Goal: Communication & Community: Answer question/provide support

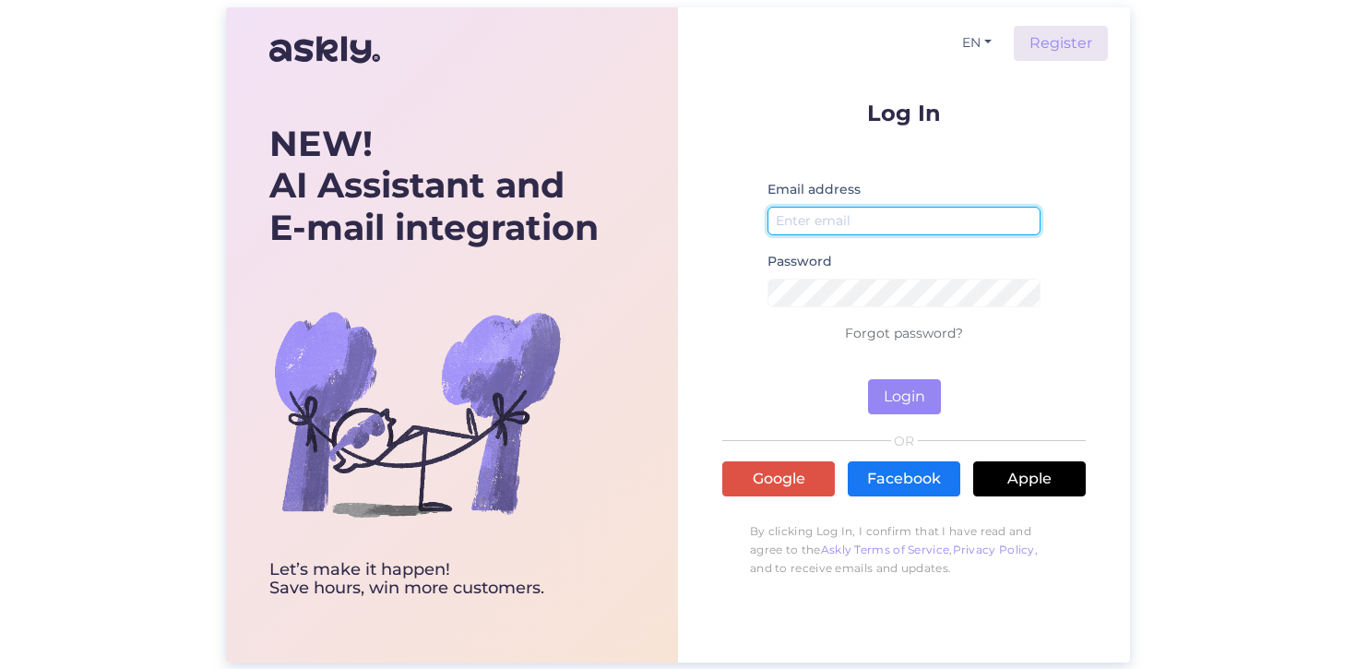
type input "[EMAIL_ADDRESS][DOMAIN_NAME]"
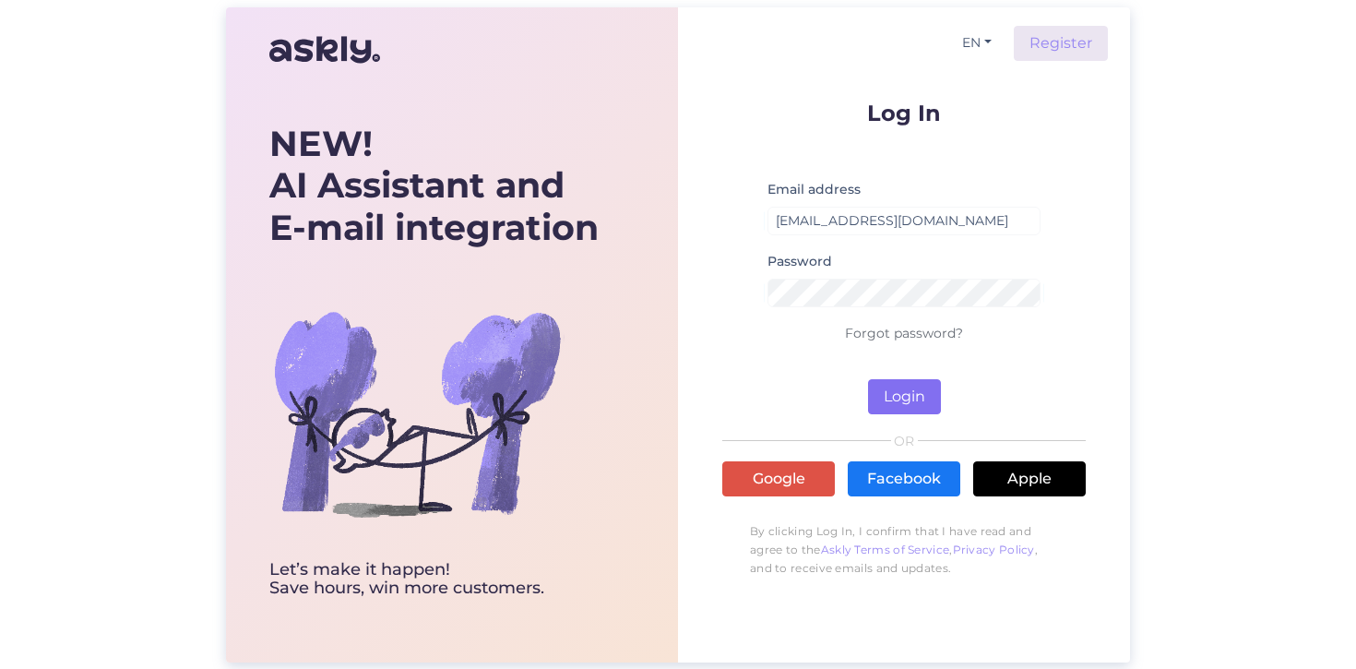
click at [897, 391] on button "Login" at bounding box center [904, 396] width 73 height 35
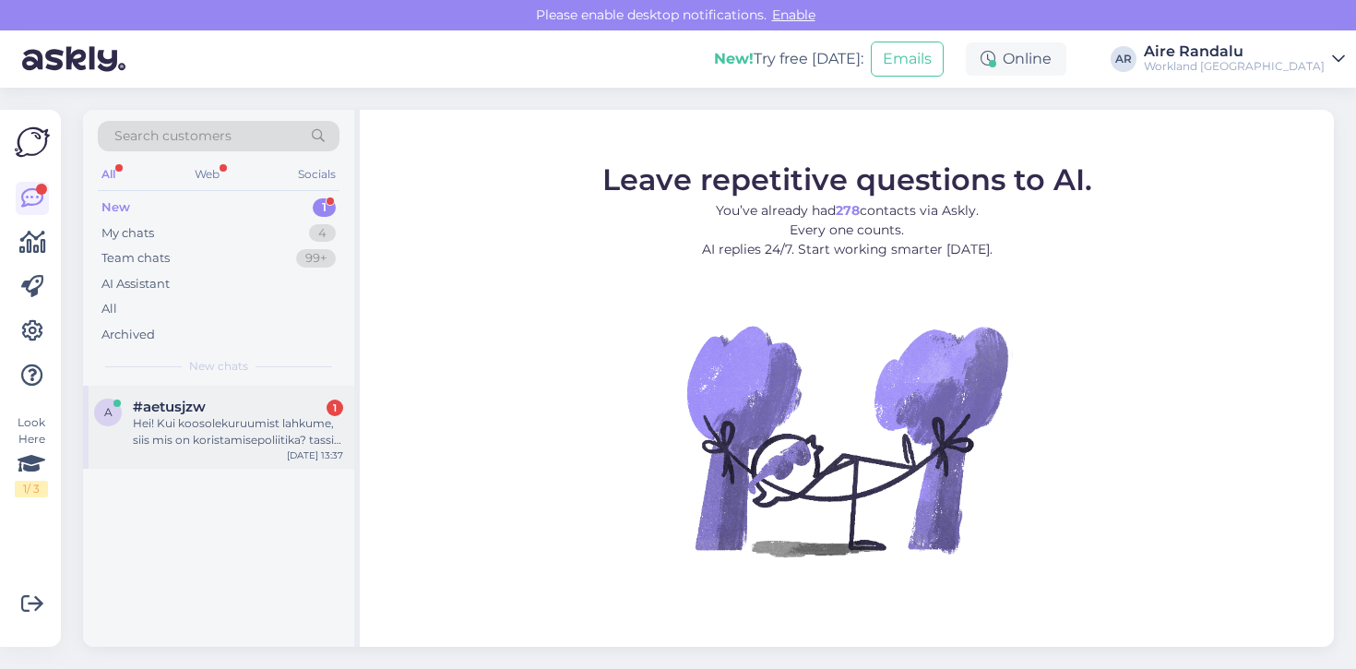
click at [197, 417] on div "Hei! Kui koosolekuruumist lahkume, siis mis on koristamisepoliitika? tassid jms" at bounding box center [238, 431] width 210 height 33
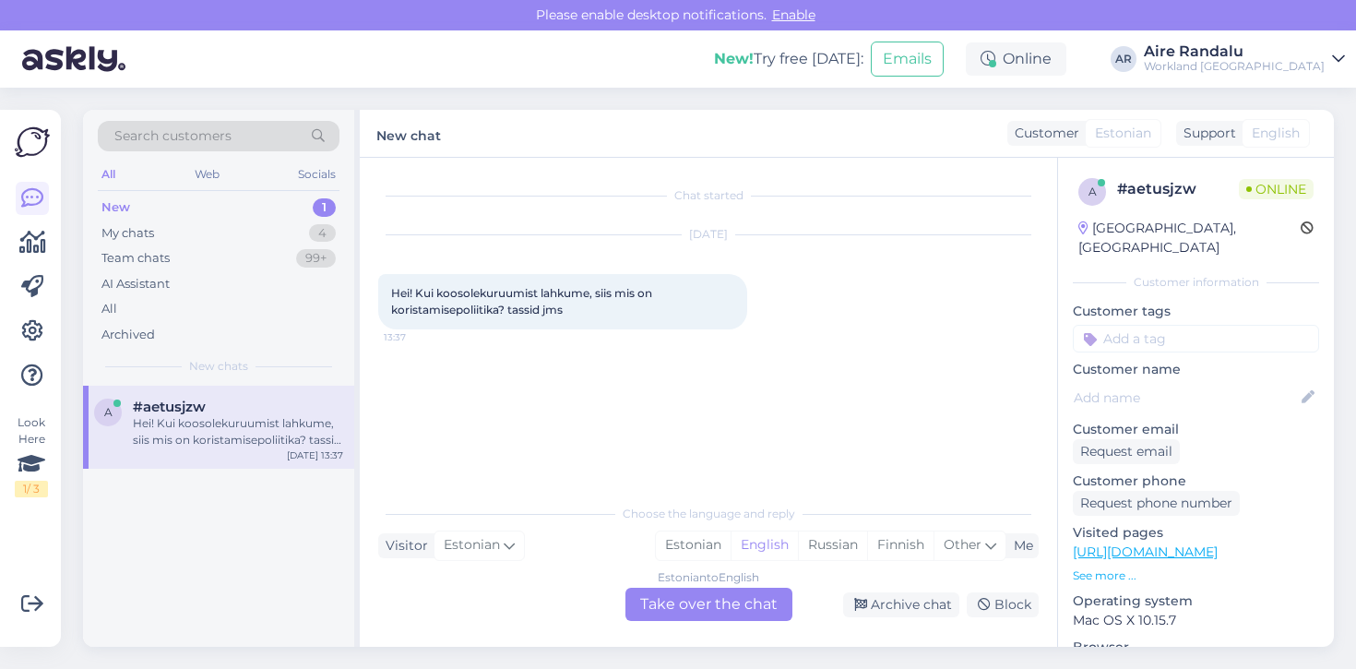
click at [705, 618] on div "Estonian to English Take over the chat" at bounding box center [709, 604] width 167 height 33
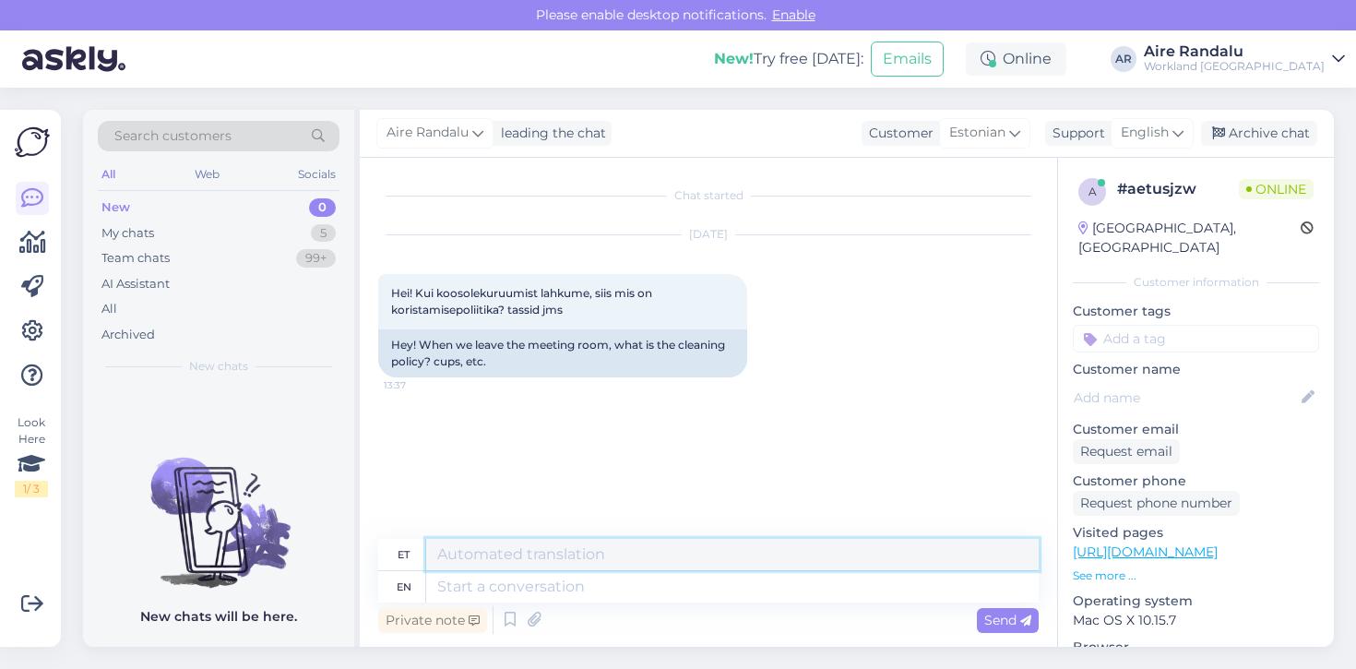
click at [562, 558] on textarea at bounding box center [732, 554] width 613 height 31
click at [615, 578] on textarea at bounding box center [732, 586] width 613 height 31
type textarea "Tere!"
type textarea "Tere! Kui onv"
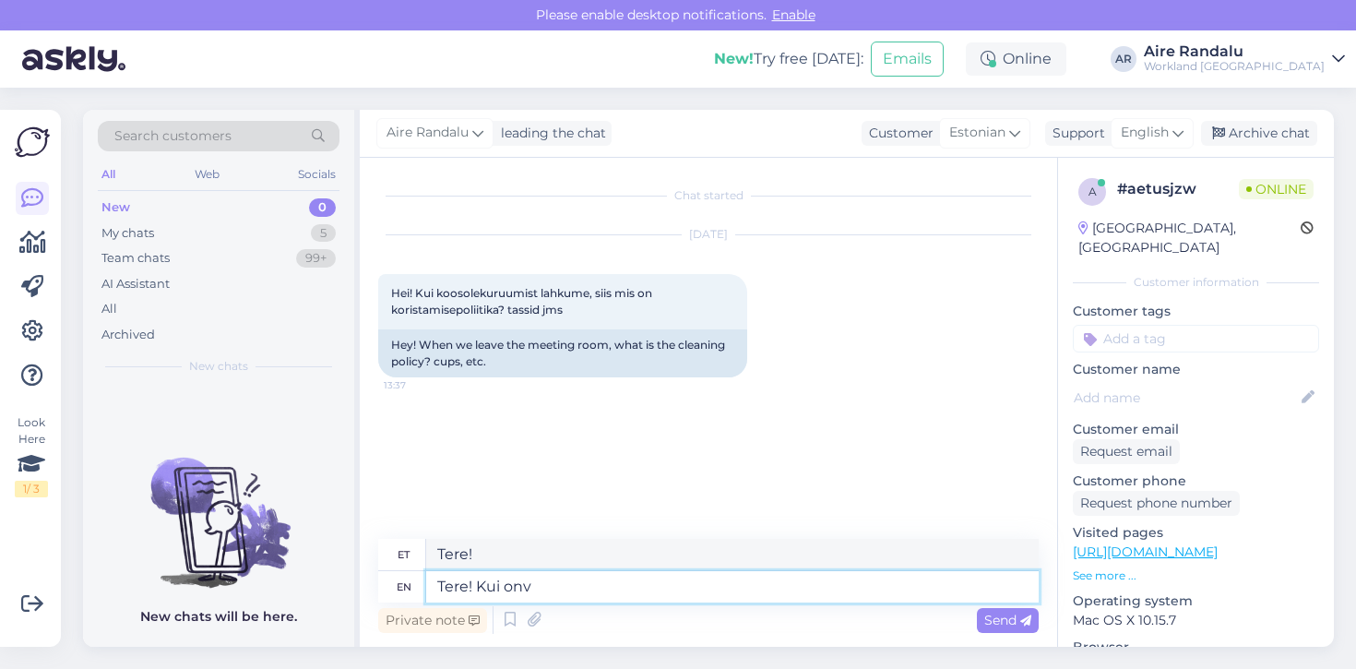
type textarea "Tere! [PERSON_NAME]"
type textarea "Tere! Kui on või"
type textarea "Tere! [PERSON_NAME]"
type textarea "Tere! Kui on võimalik ja"
type textarea "Tere! Kui on võimalik"
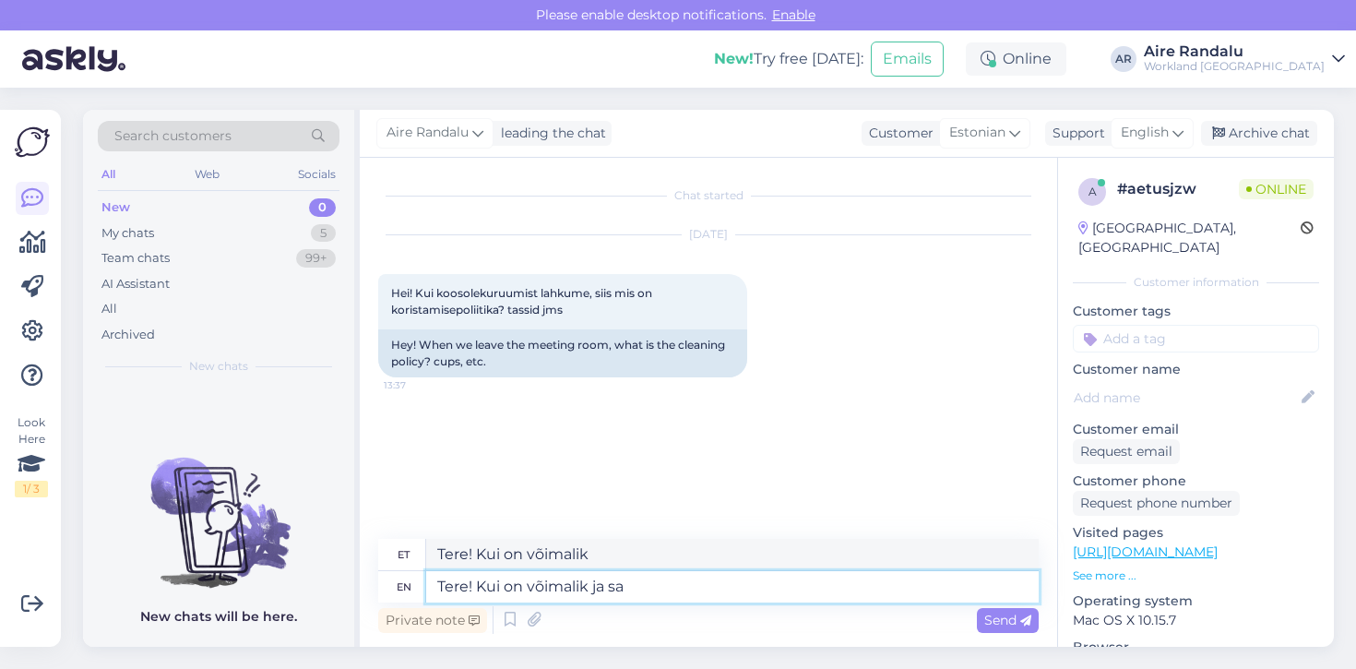
type textarea "Tere! Kui on võimalik ja saa"
type textarea "Tere! Kui on võimalik ja"
type textarea "Tere! Kui on võimalik ja saate"
type textarea "Tere! Kui on võimalik ja saate tassid/jms"
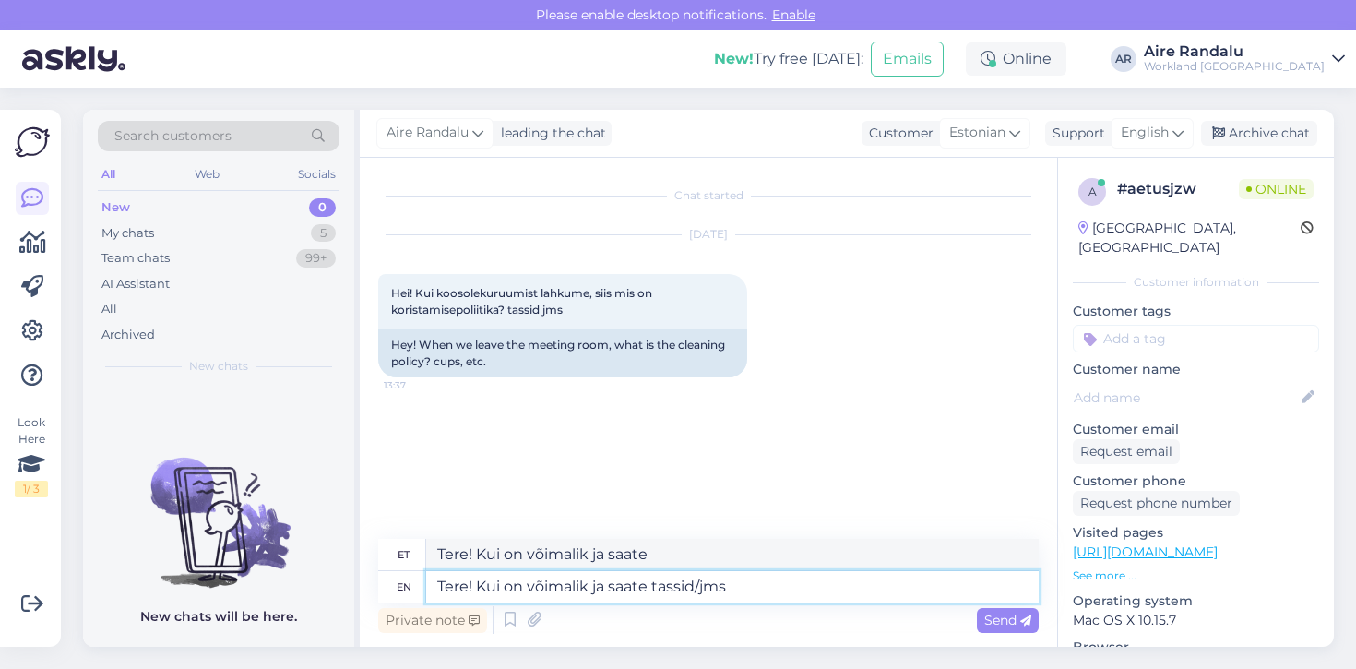
type textarea "Tere! Kui on võimalik ja saate tassid/jms"
type textarea "Tere! Kui on võimalik ja saate tassid/jms ära vi"
type textarea "Tere! Kui on võimalik ja saate tassid/jms ära"
type textarea "Tere! Kui on võimalik ja saate tassid/jms ära viia siis"
type textarea "Tere! Kui on võimalik ja saate tassid/jms ära viia"
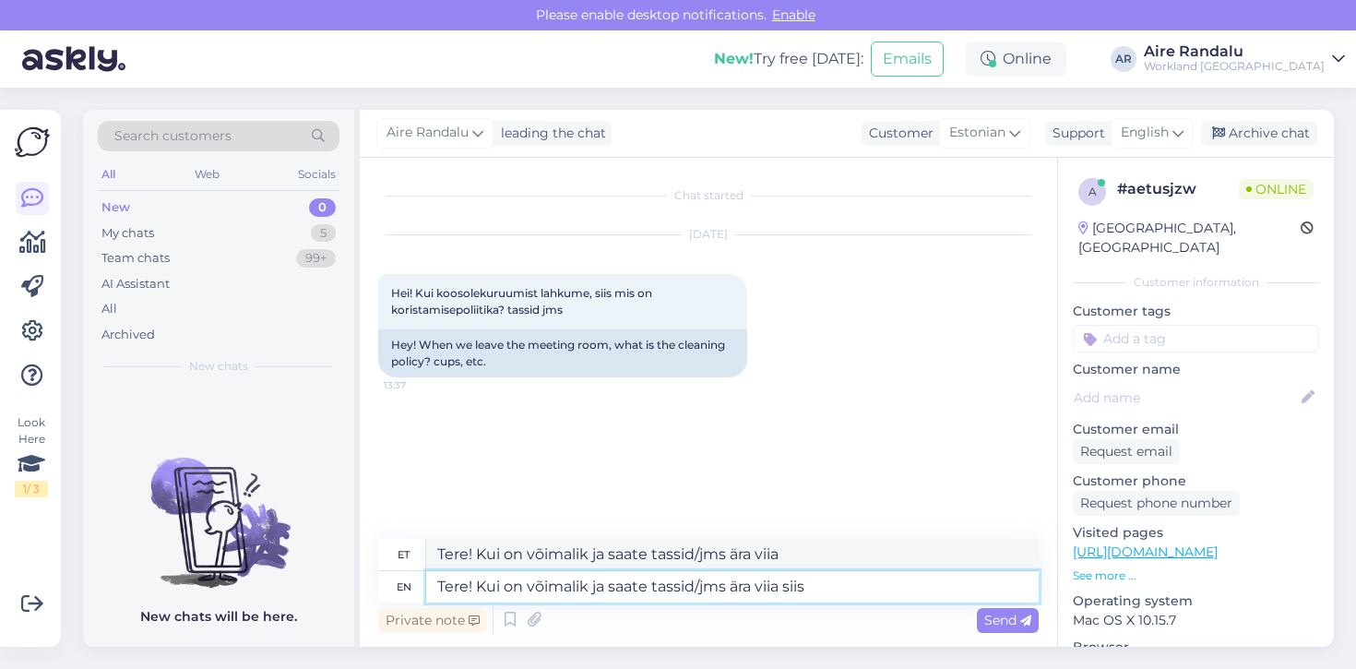
type textarea "Tere! Kui on võimalik ja saate tassid/jms ära viia siis o"
type textarea "Tere! Kui on võimalik ja saate tassid/jms ära viia siis"
type textarea "Tere! Kui on võimalik ja saate tassid/jms ära viia siis oleks suu"
type textarea "Tere! Kui on võimalik ja saate tassid/jms ära viia siis oleks"
type textarea "Tere! Kui on võimalik ja saate tassid/jms ära viia siis oleks suurepärane."
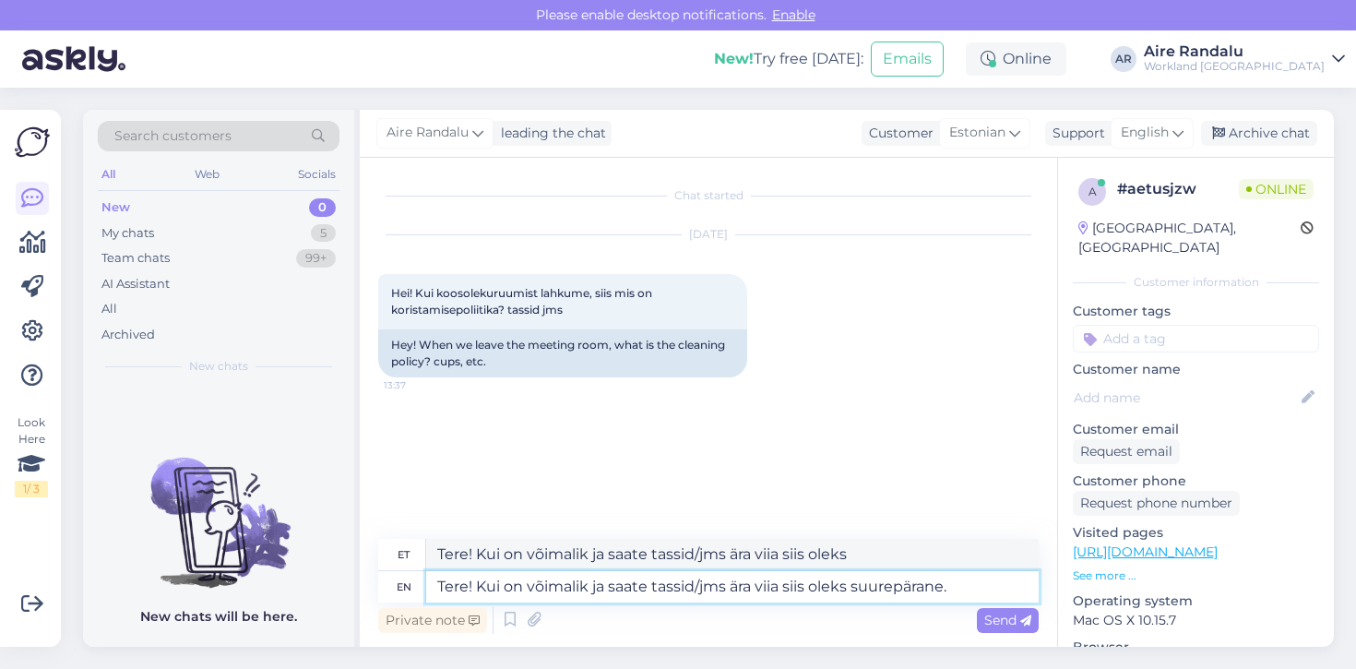
type textarea "Tere! Kui on võimalik ja saate tassid/jms ära viia siis oleks suurepärane."
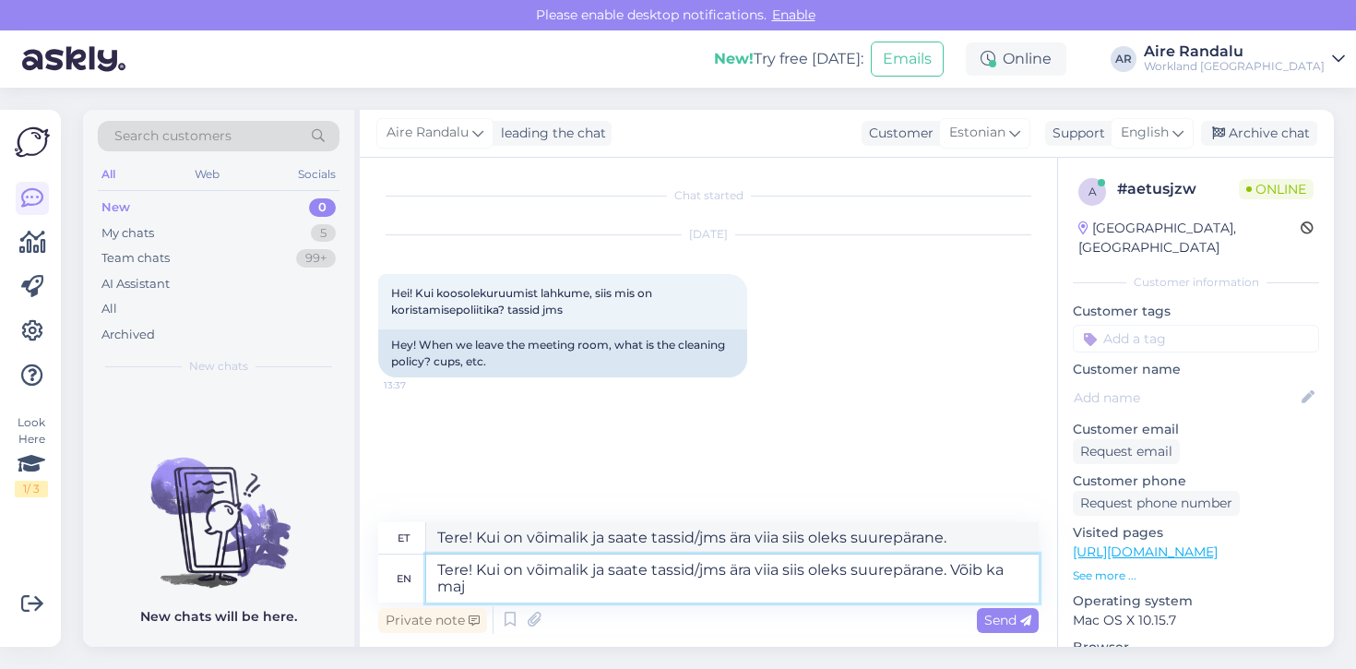
type textarea "Tere! Kui on võimalik ja saate tassid/jms ära viia siis oleks suurepärane. Võib…"
type textarea "Tere! Kui on võimalik ja saate tassid/jms ära viia siis oleks suurepärane. Võib"
type textarea "Tere! Kui on võimalik ja saate tassid/jms ära viia siis oleks suurepärane. Võib…"
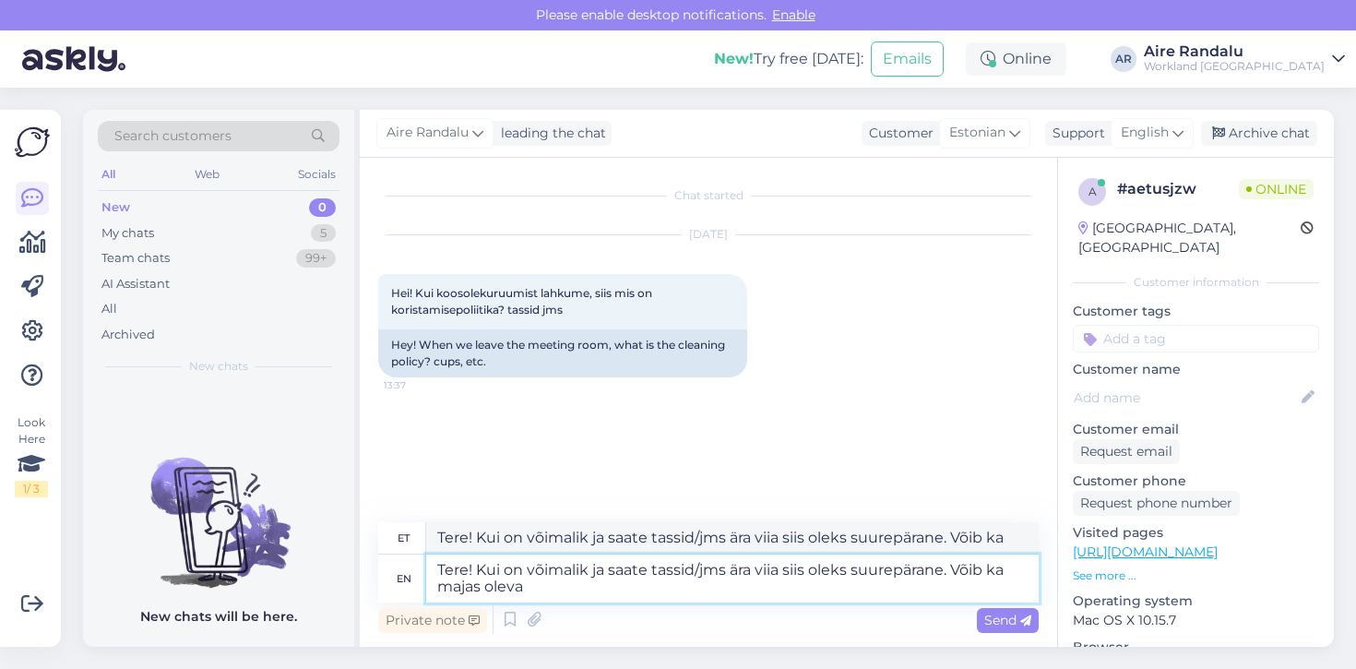
type textarea "Tere! Kui on võimalik ja saate tassid/jms ära viia siis oleks suurepärane. Võib…"
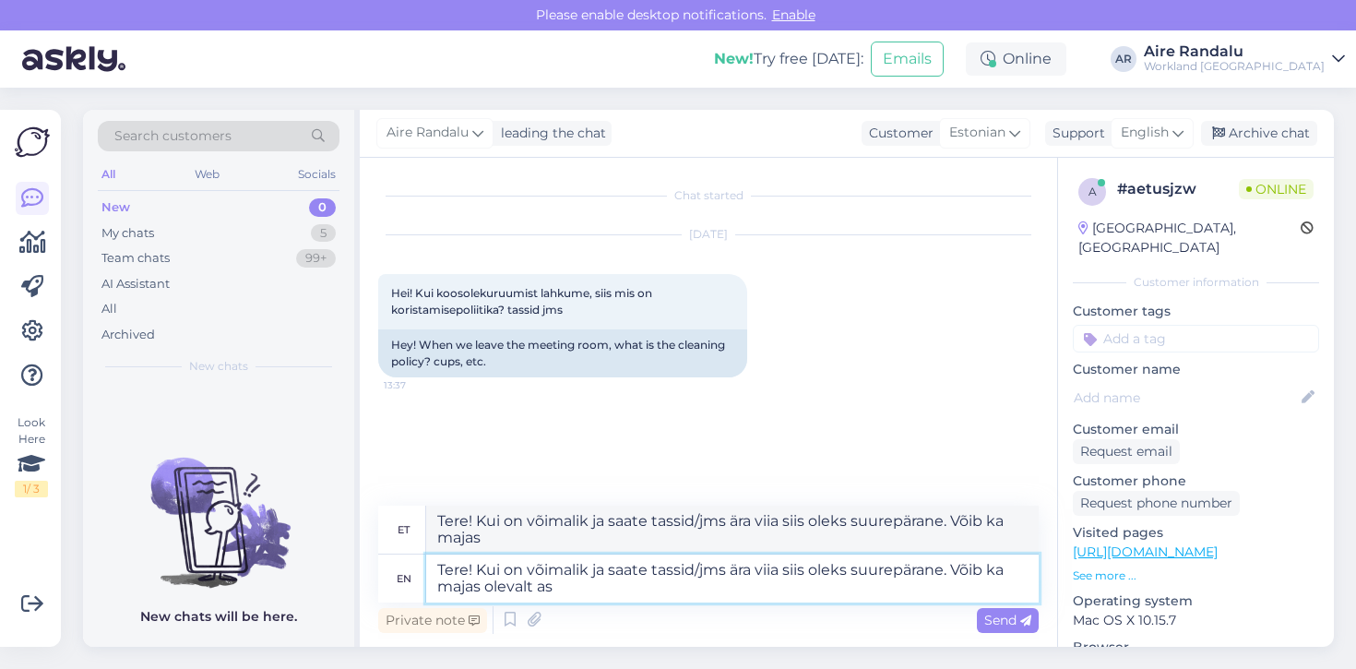
type textarea "Tere! Kui on võimalik ja saate tassid/jms ära viia siis oleks suurepärane. Võib…"
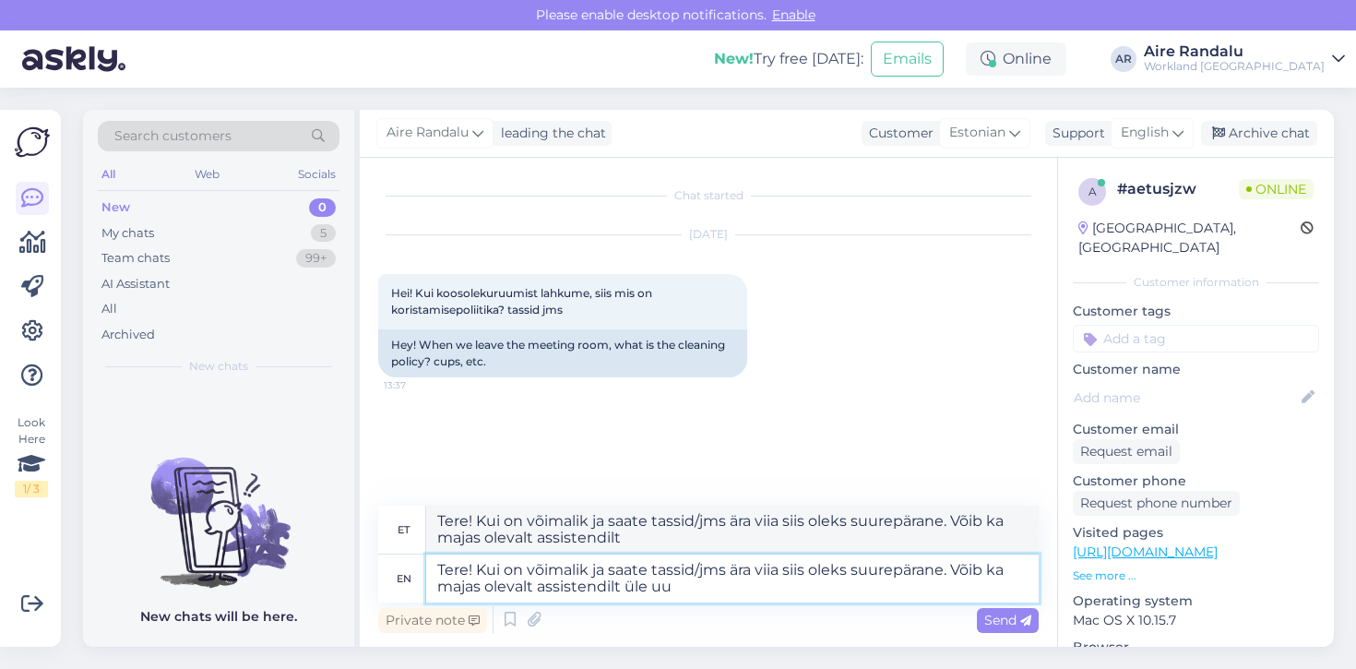
type textarea "Tere! Kui on võimalik ja saate tassid/jms ära viia siis oleks suurepärane. Võib…"
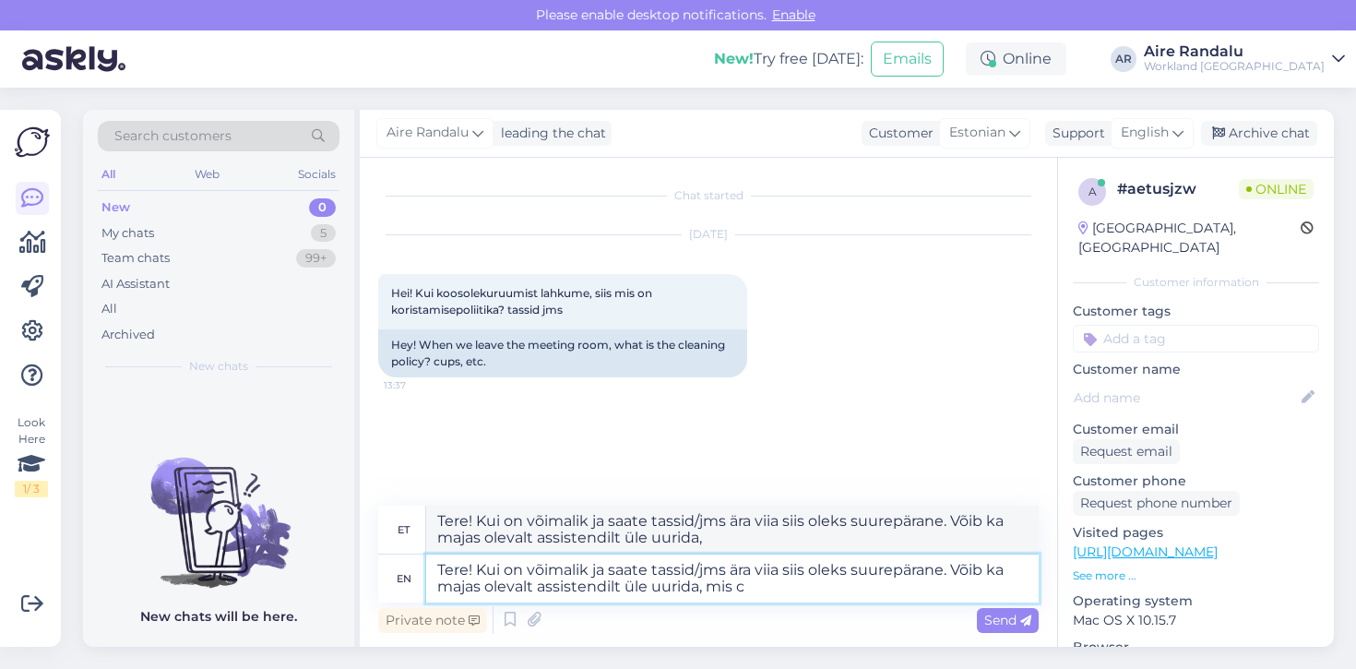
type textarea "Tere! Kui on võimalik ja saate tassid/jms ära viia siis oleks suurepärane. Võib…"
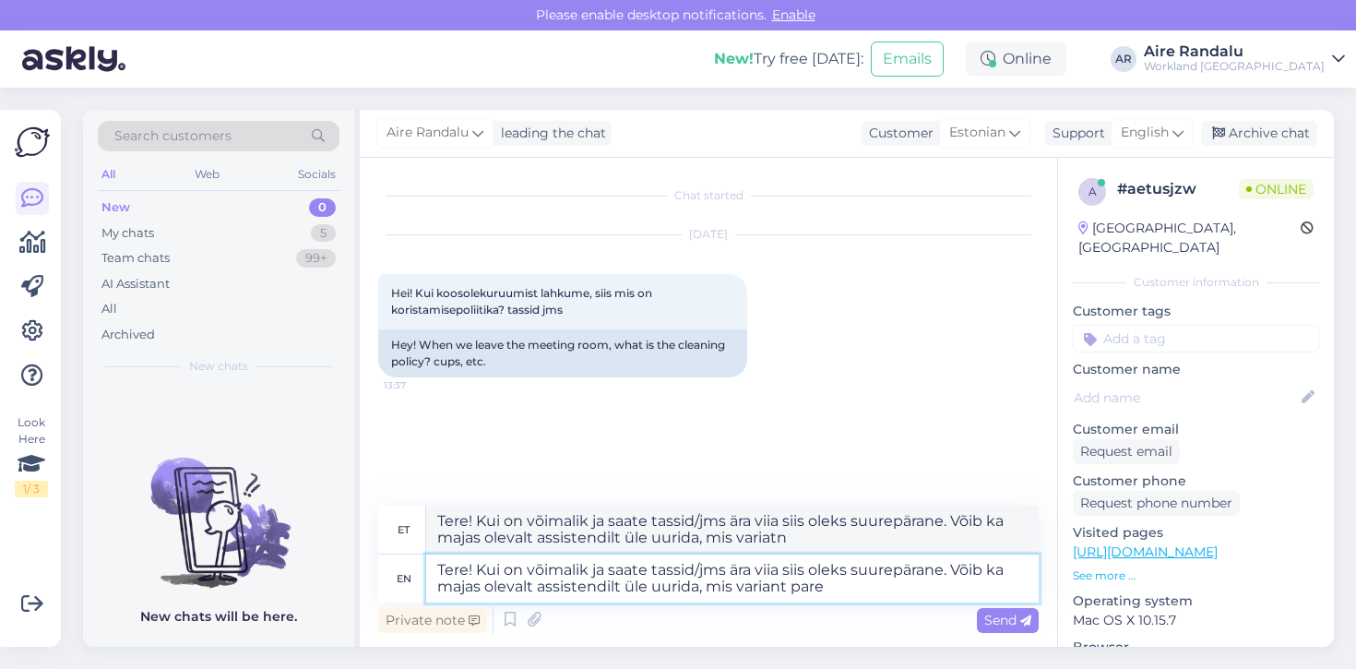
type textarea "Tere! Kui on võimalik ja saate tassid/jms ära viia siis oleks suurepärane. Võib…"
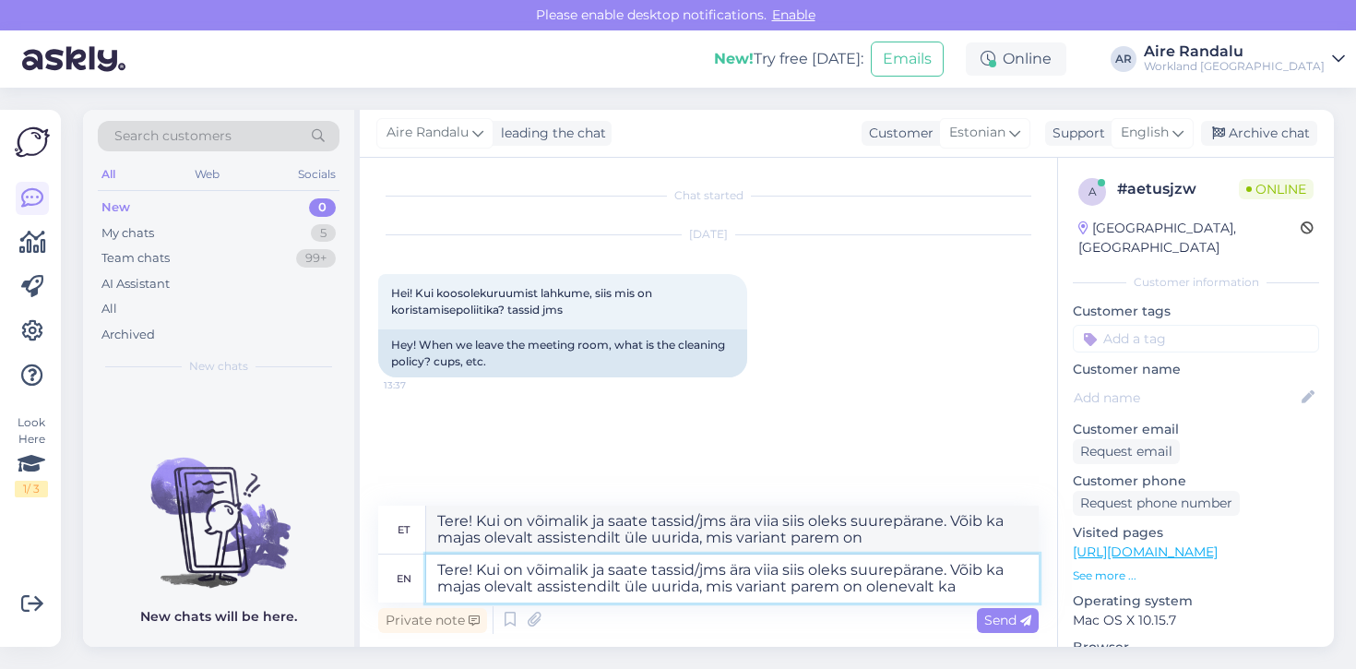
type textarea "Tere! Kui on võimalik ja saate tassid/jms ära viia siis oleks suurepärane. Võib…"
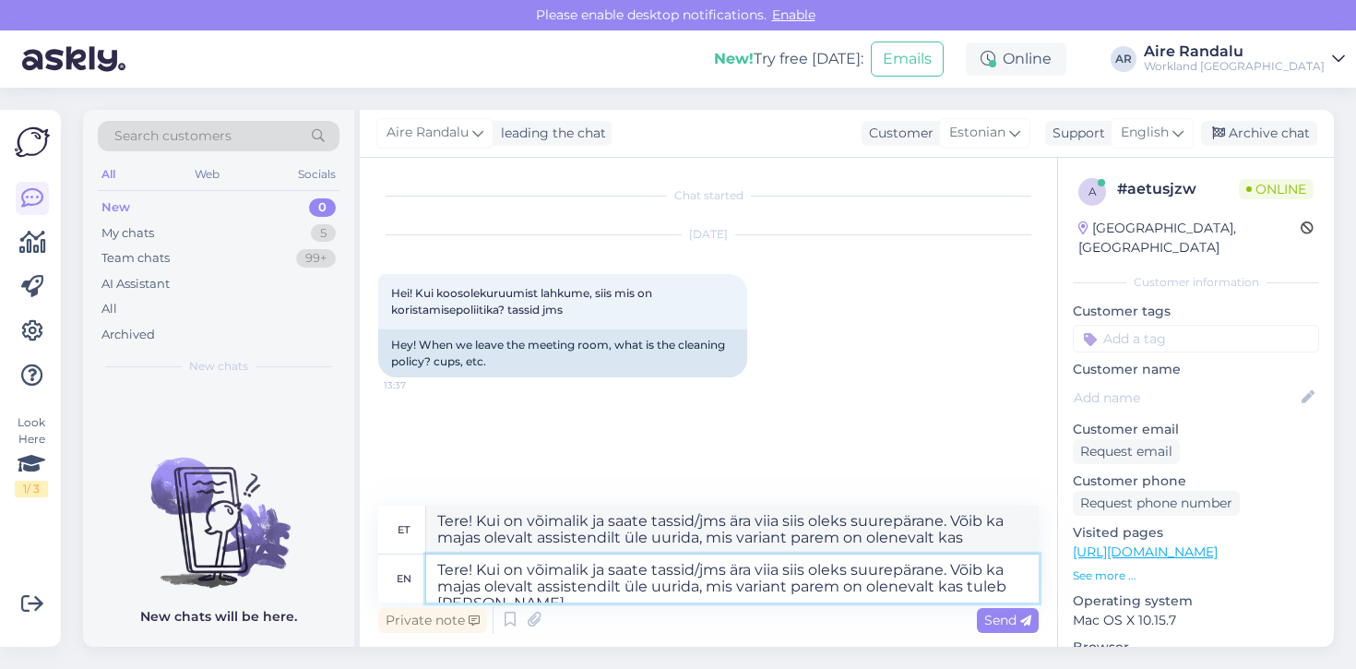
type textarea "Tere! Kui on võimalik ja saate tassid/jms ära viia siis oleks suurepärane. Võib…"
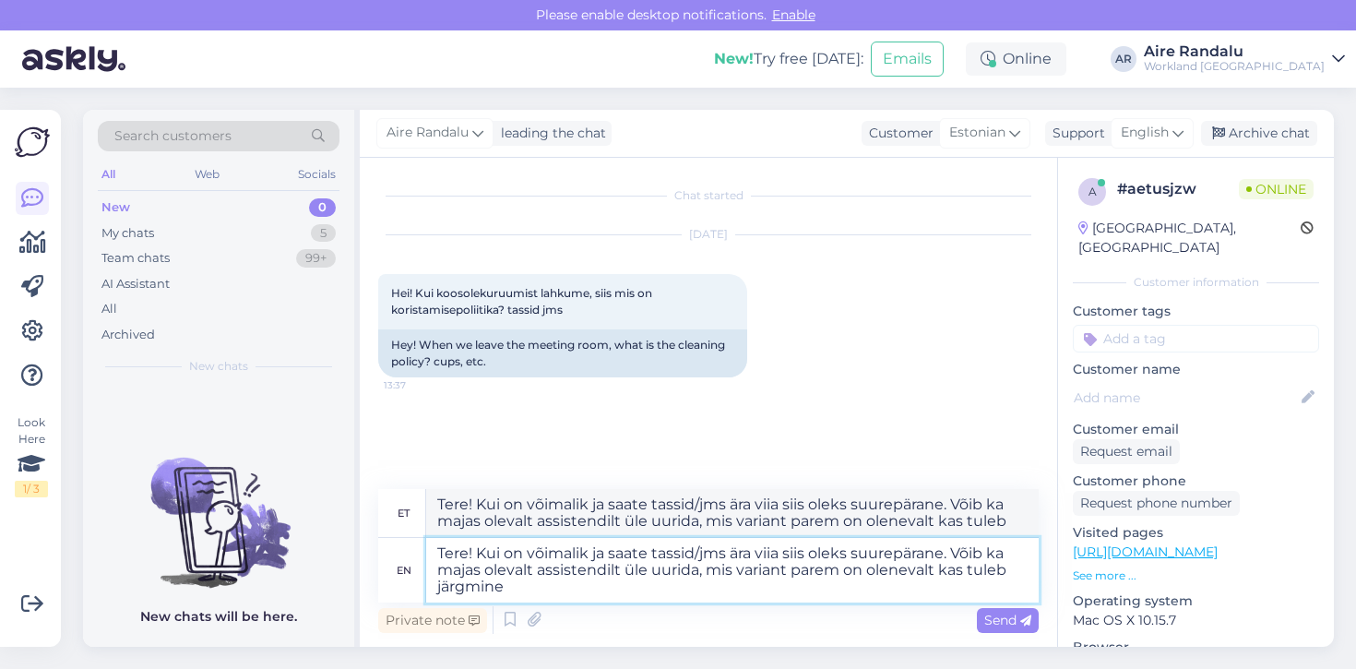
type textarea "Tere! Kui on võimalik ja saate tassid/jms ära viia siis oleks suurepärane. Võib…"
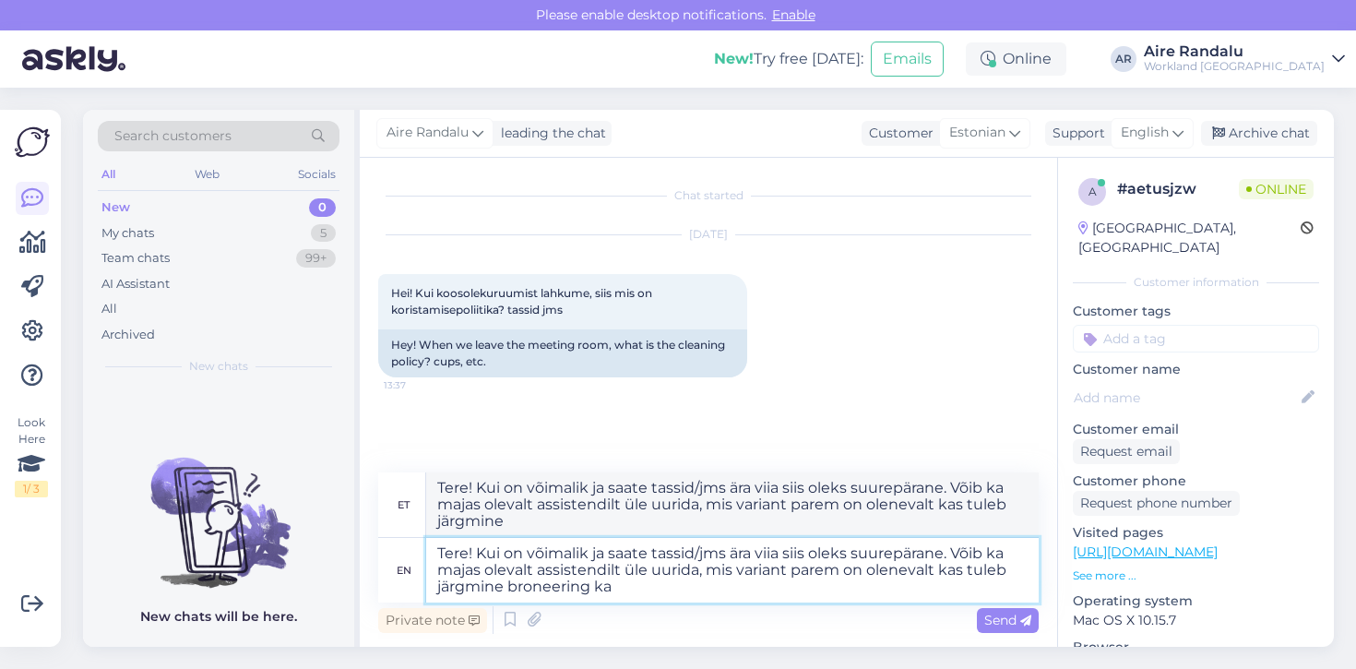
type textarea "Tere! Kui on võimalik ja saate tassid/jms ära viia siis oleks suurepärane. Võib…"
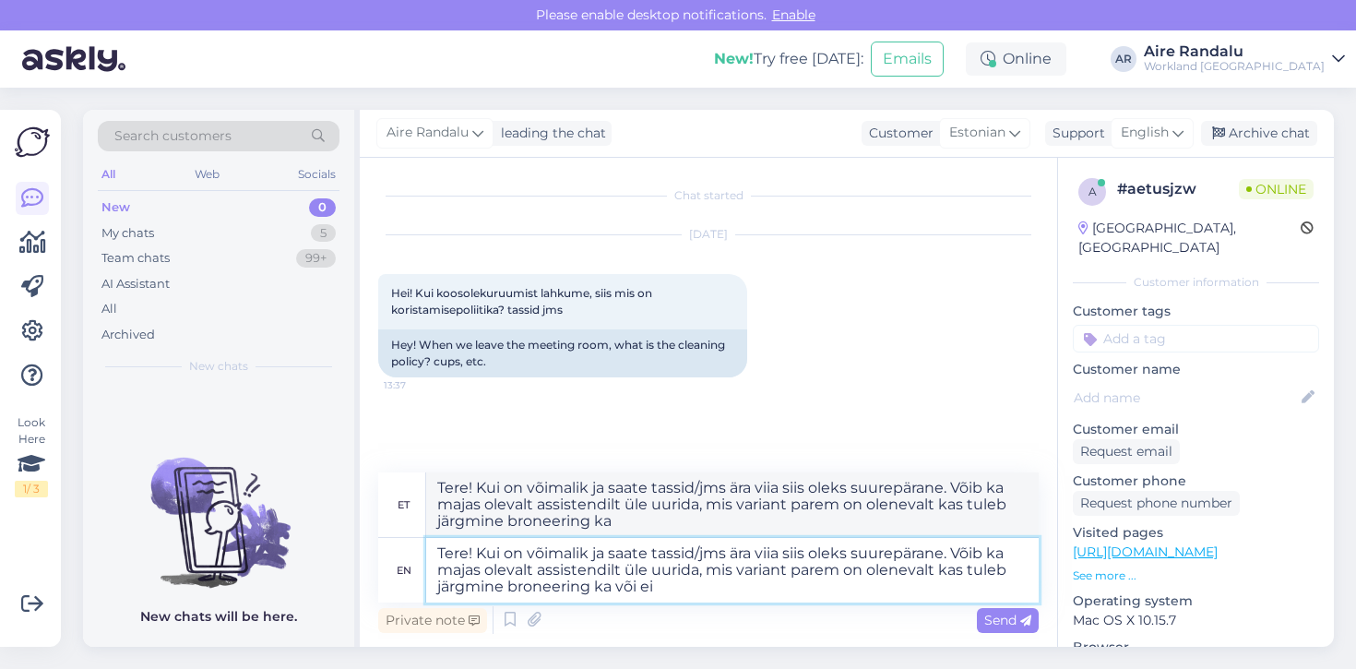
type textarea "Tere! Kui on võimalik ja saate tassid/jms ära viia siis oleks suurepärane. Võib…"
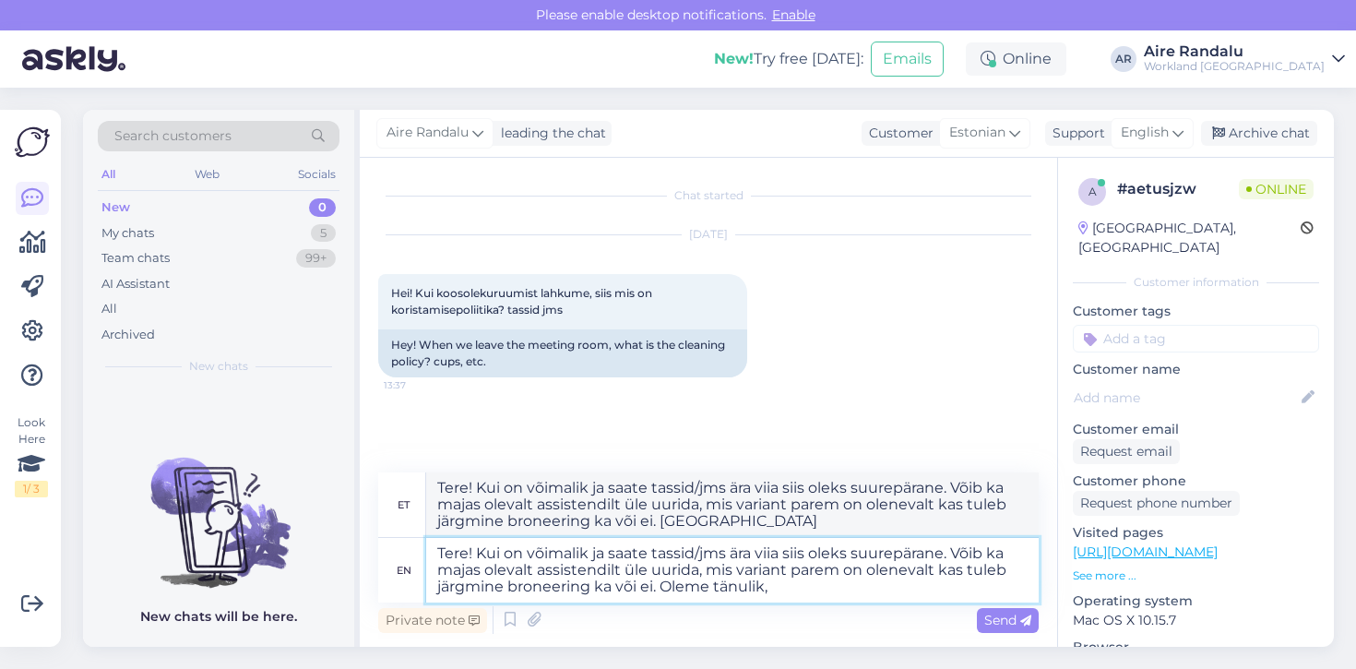
type textarea "Tere! Kui on võimalik ja saate tassid/jms ära viia siis oleks suurepärane. Võib…"
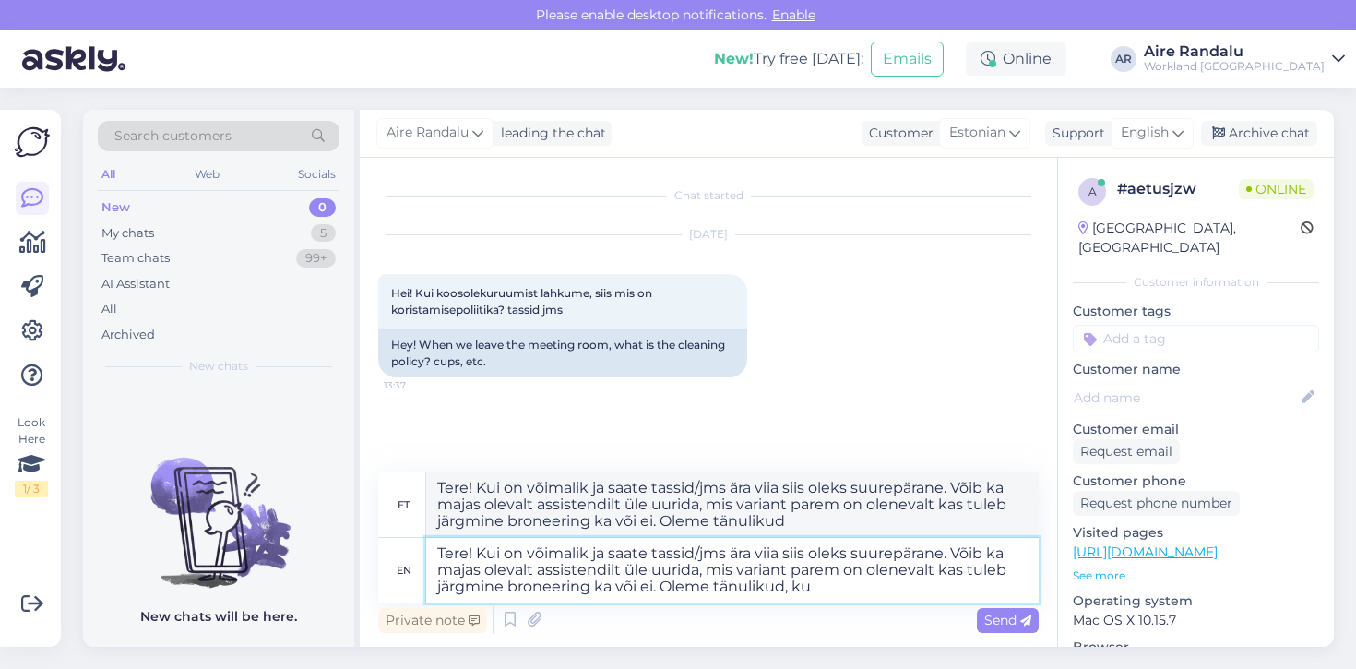
type textarea "Tere! Kui on võimalik ja saate tassid/jms ära viia siis oleks suurepärane. Võib…"
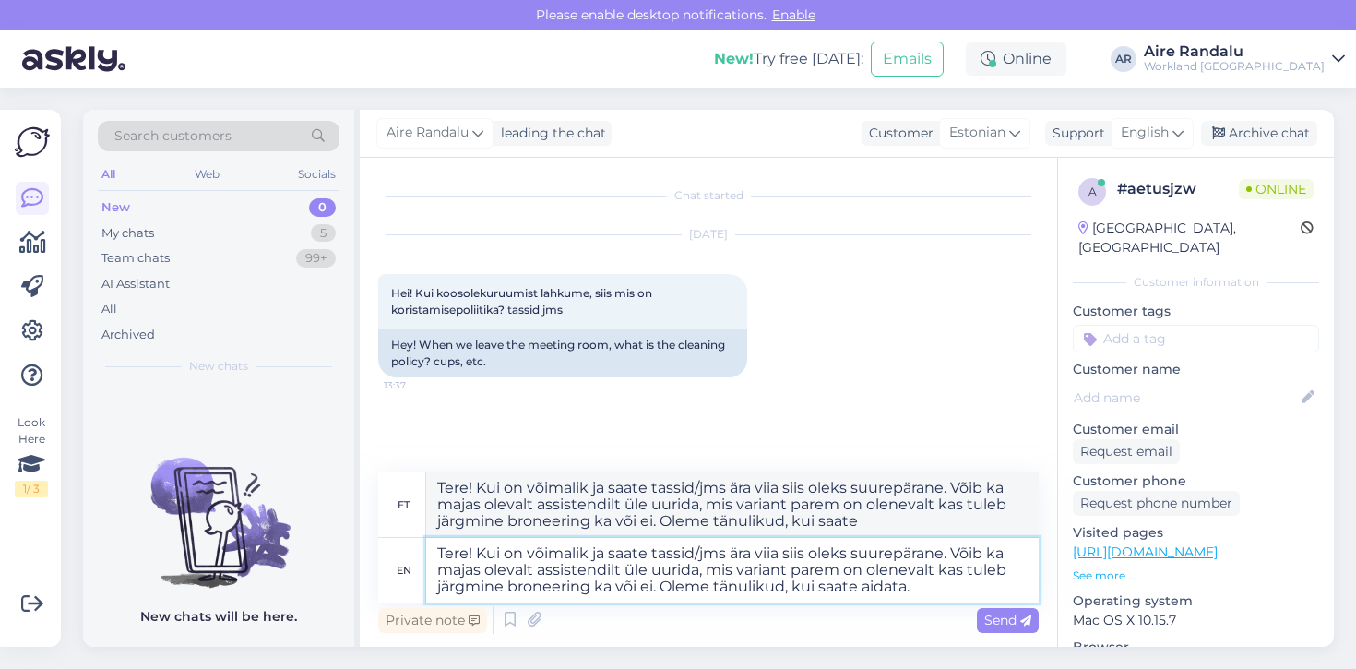
type textarea "Tere! Kui on võimalik ja saate tassid/jms ära viia siis oleks suurepärane. Võib…"
click at [999, 627] on span "Send" at bounding box center [1008, 620] width 47 height 17
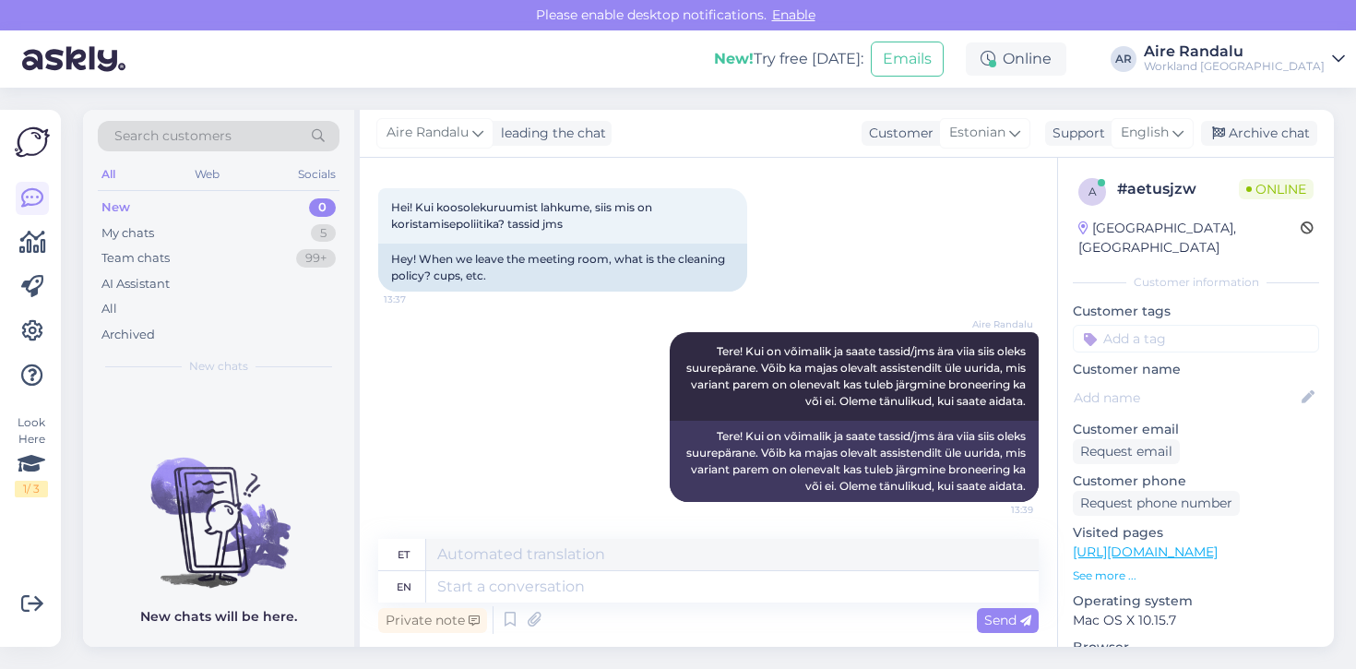
scroll to position [86, 0]
click at [256, 249] on div "Team chats 99+" at bounding box center [219, 258] width 242 height 26
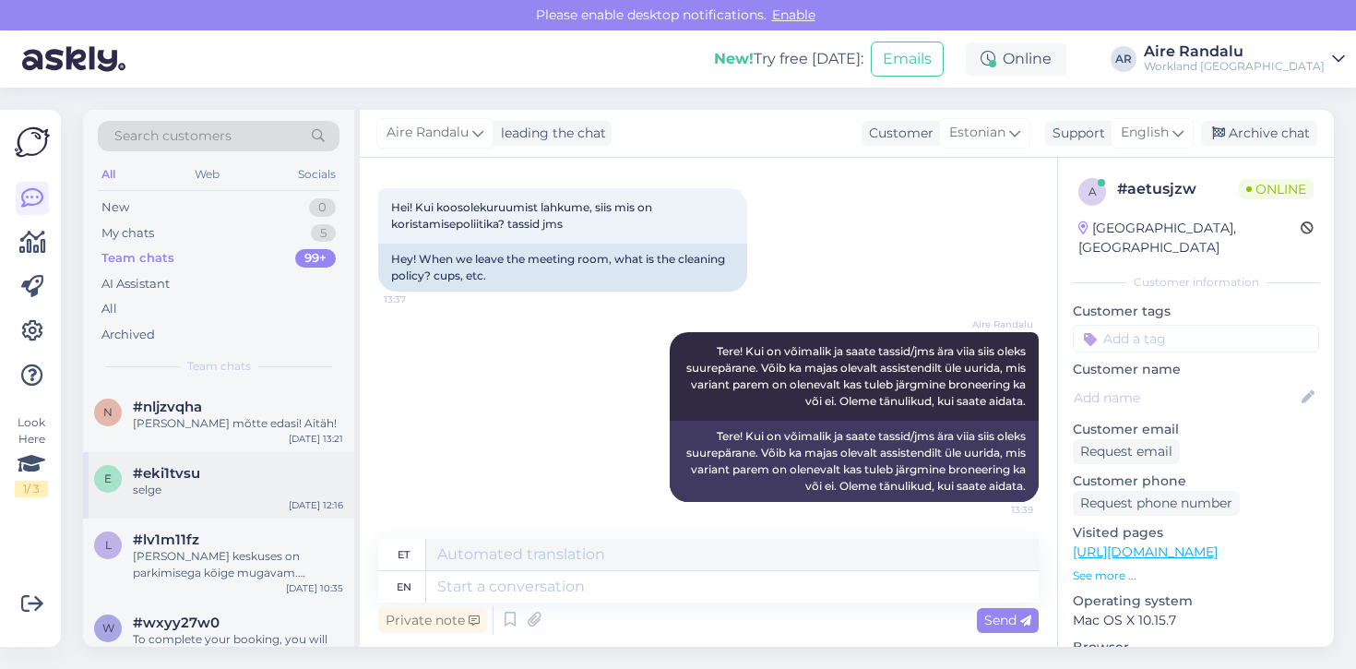
click at [252, 472] on div "#eki1tvsu" at bounding box center [238, 473] width 210 height 17
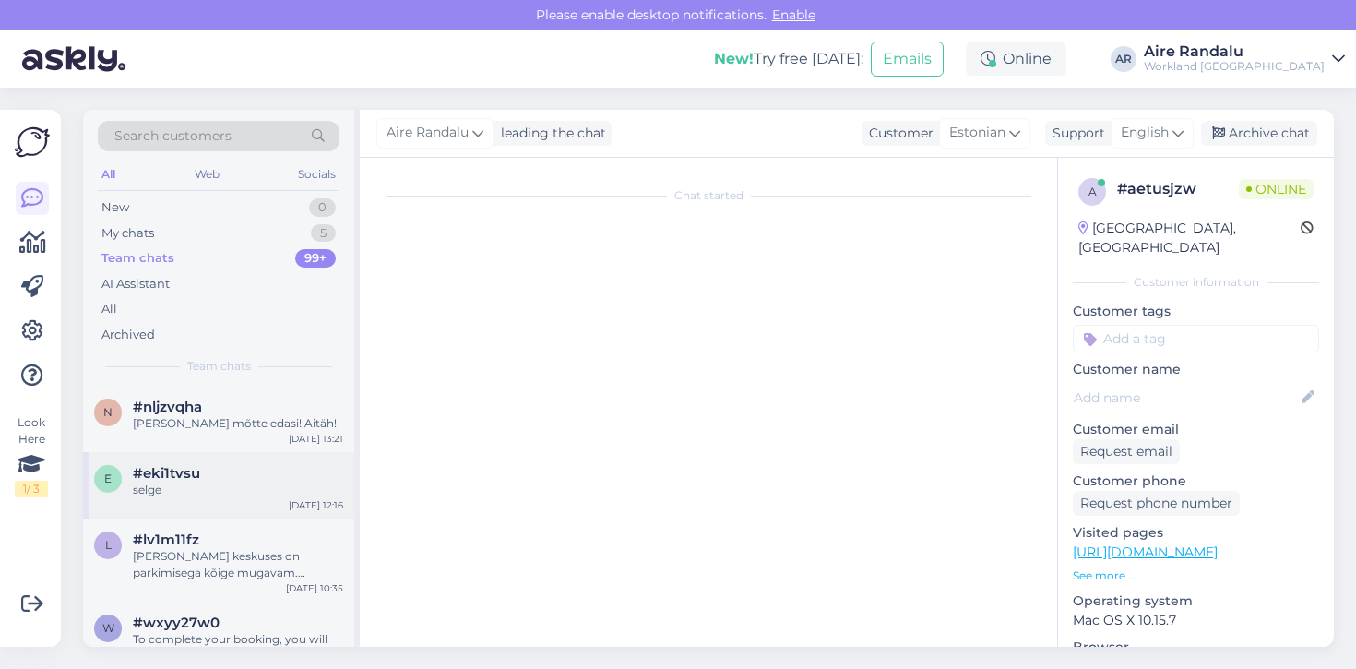
scroll to position [209, 0]
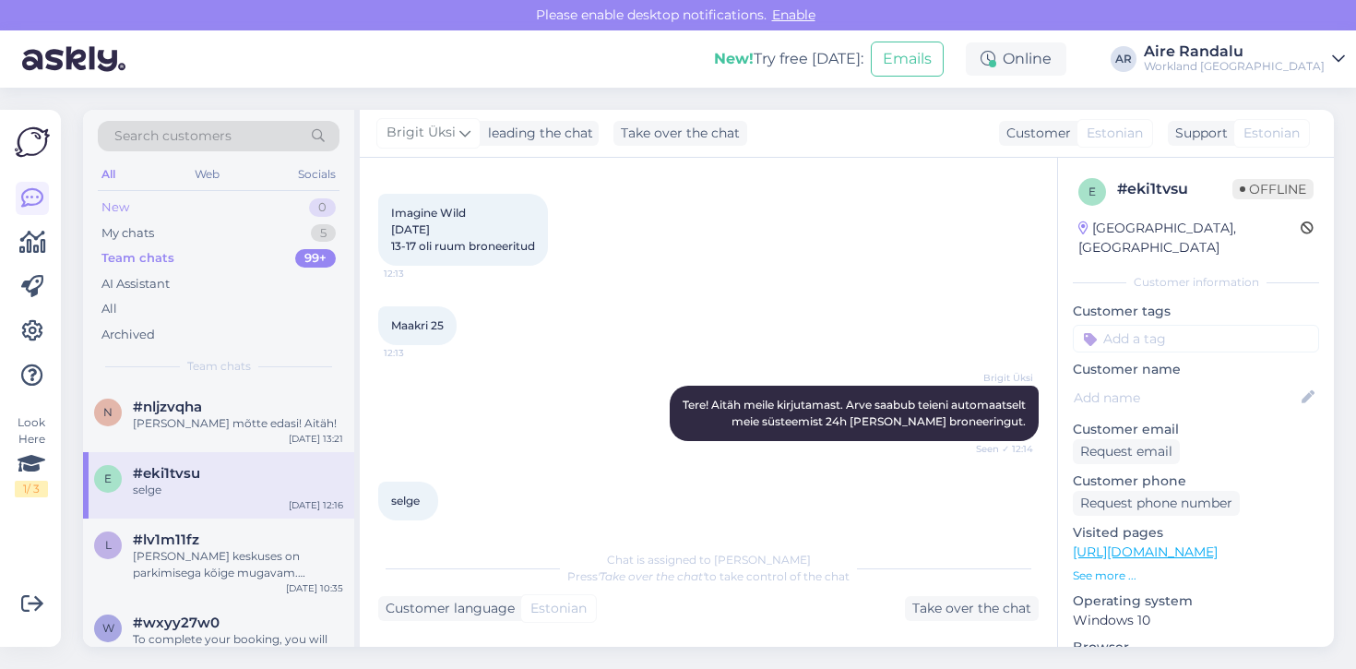
click at [163, 202] on div "New 0" at bounding box center [219, 208] width 242 height 26
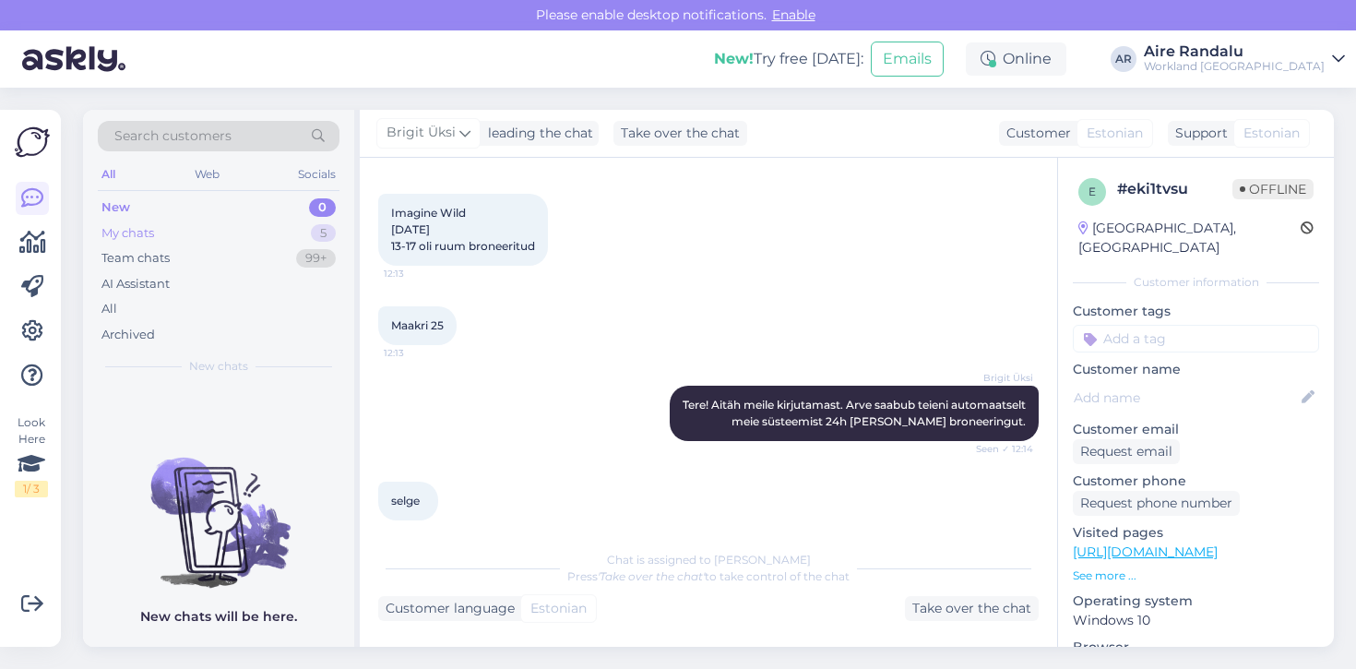
click at [166, 244] on div "My chats 5" at bounding box center [219, 234] width 242 height 26
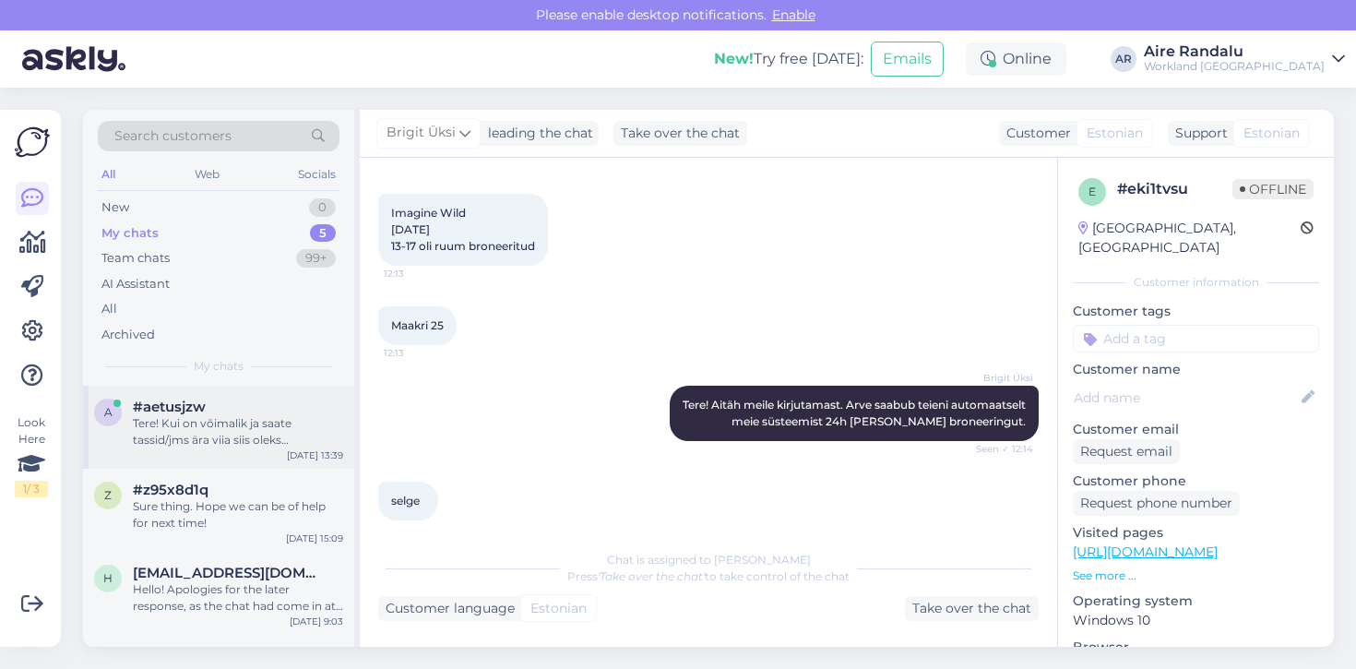
click at [235, 415] on div "Tere! Kui on võimalik ja saate tassid/jms ära viia siis oleks suurepärane. Võib…" at bounding box center [238, 431] width 210 height 33
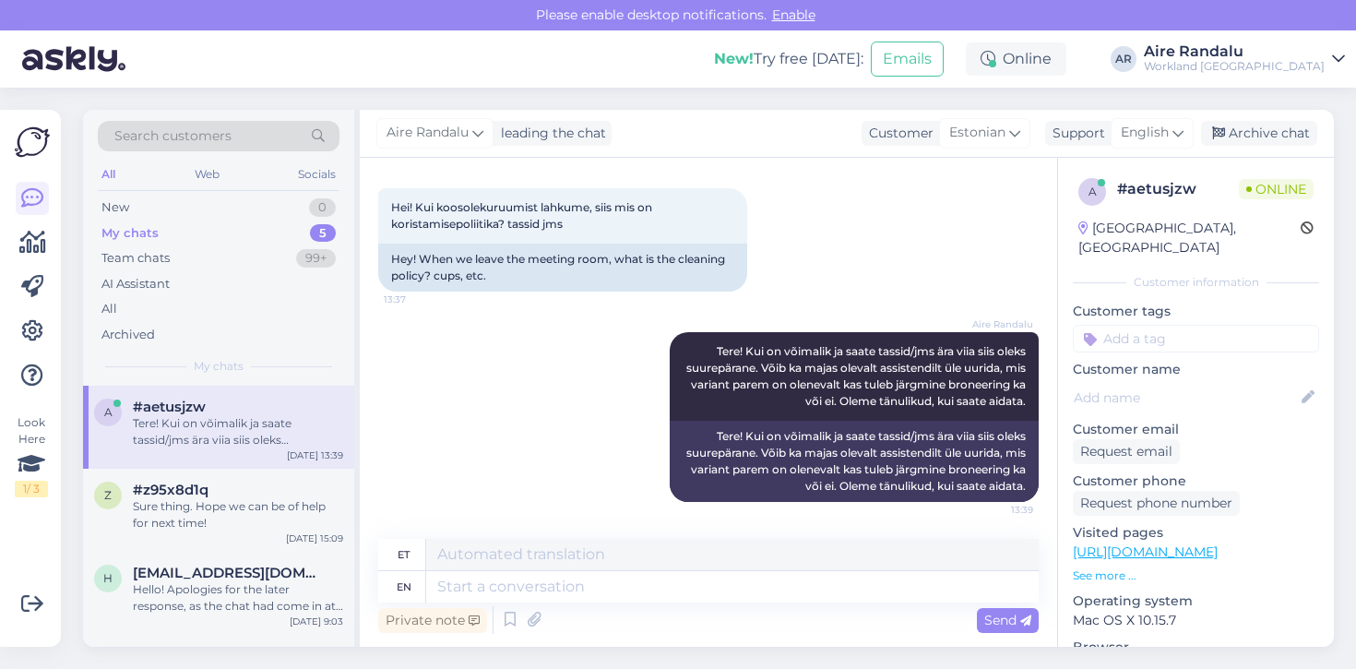
scroll to position [86, 0]
